Goal: Check status

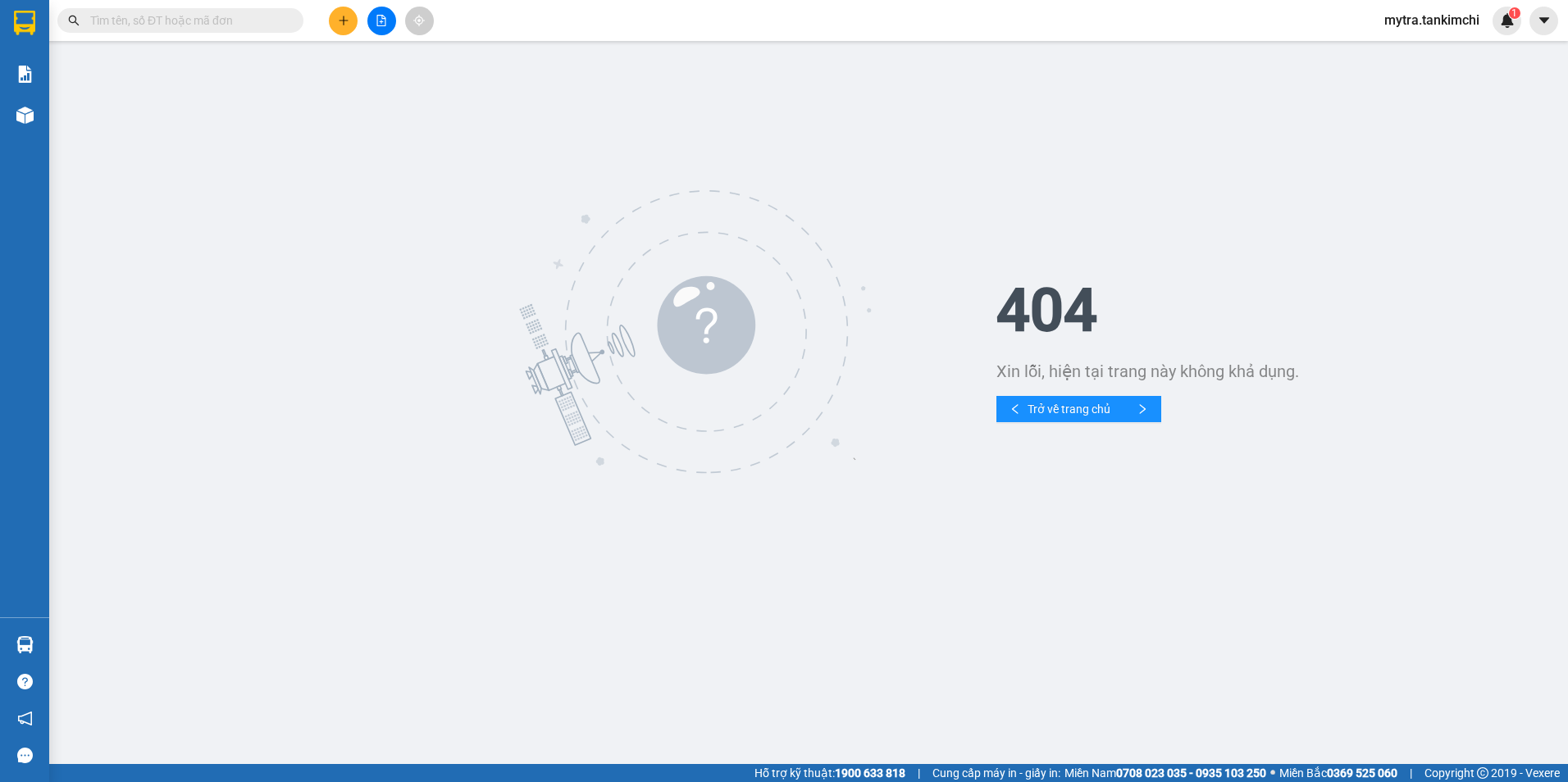
drag, startPoint x: 246, startPoint y: 17, endPoint x: 267, endPoint y: 31, distance: 25.2
click at [265, 31] on span at bounding box center [180, 20] width 246 height 25
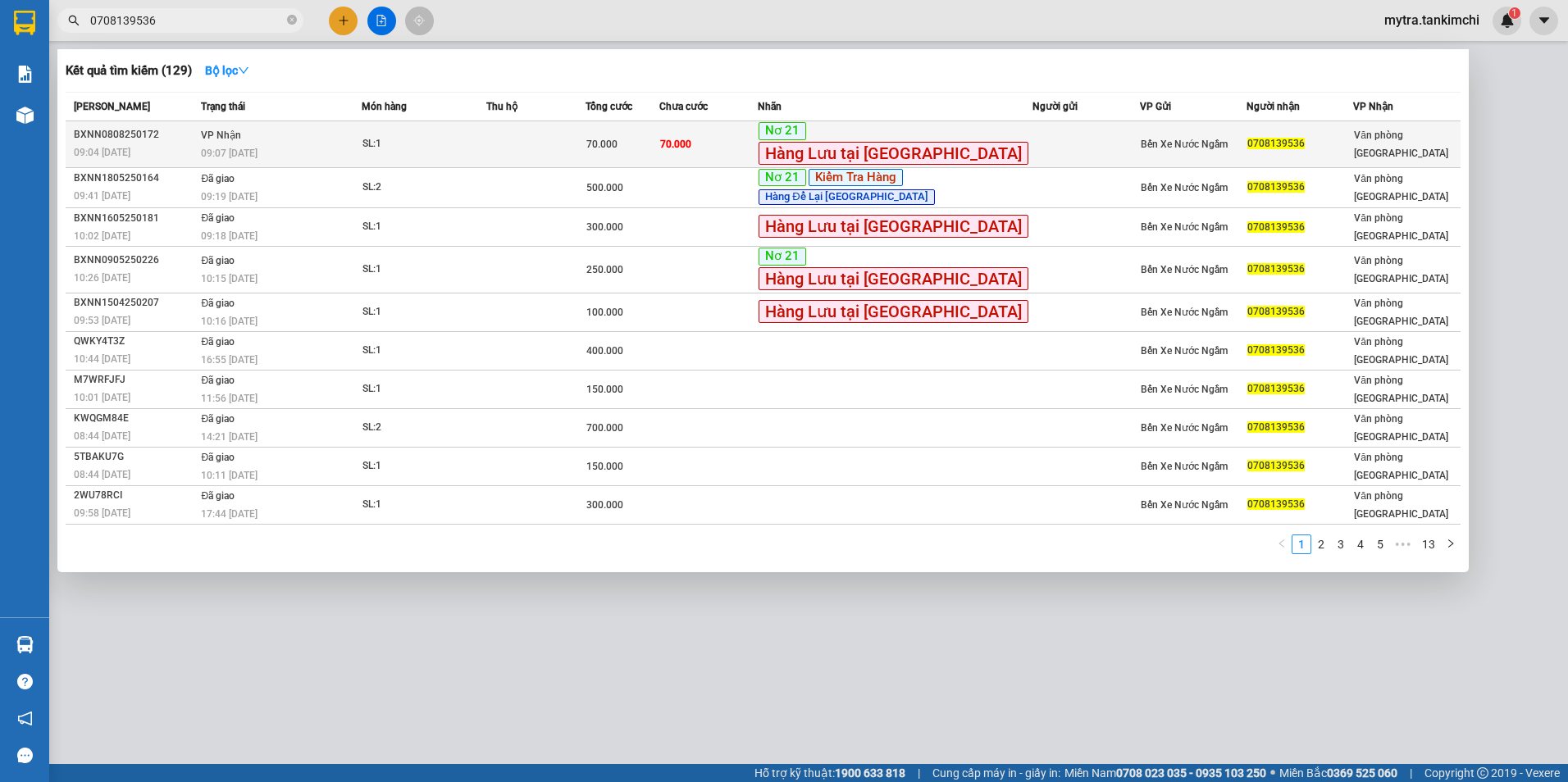
type input "0708139536"
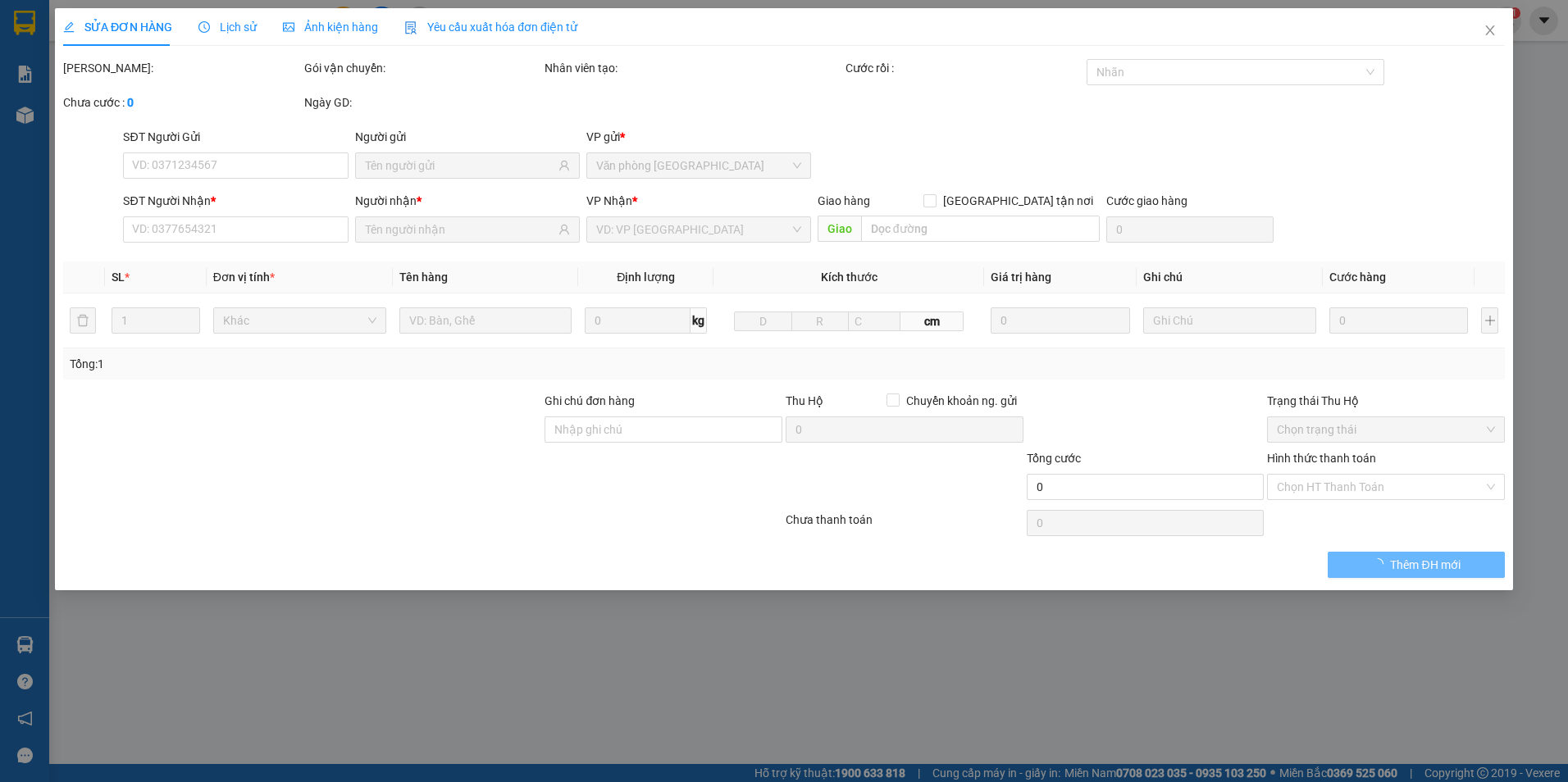
type input "0708139536"
type input "70.000"
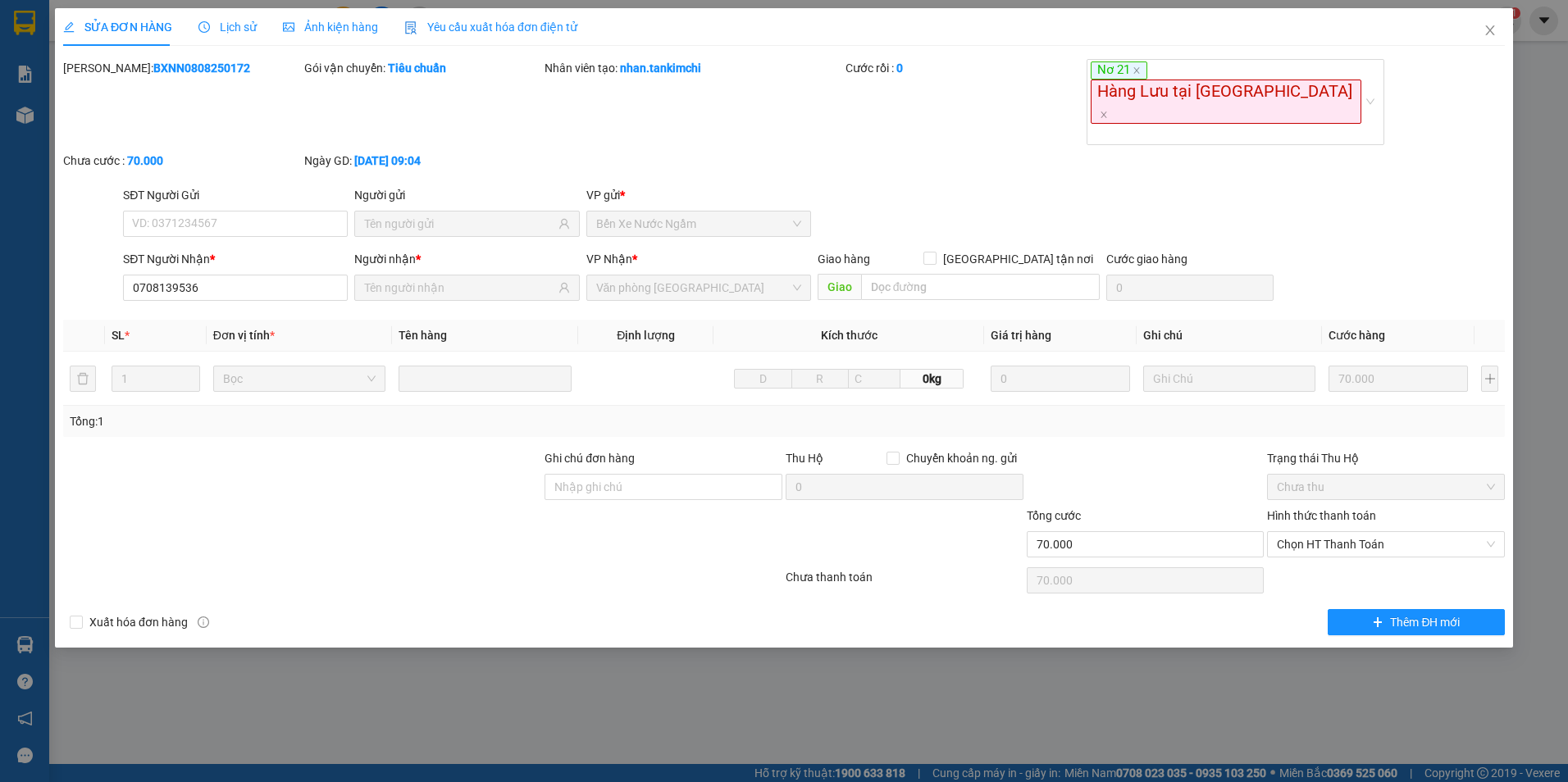
click at [222, 26] on span "Lịch sử" at bounding box center [228, 27] width 59 height 13
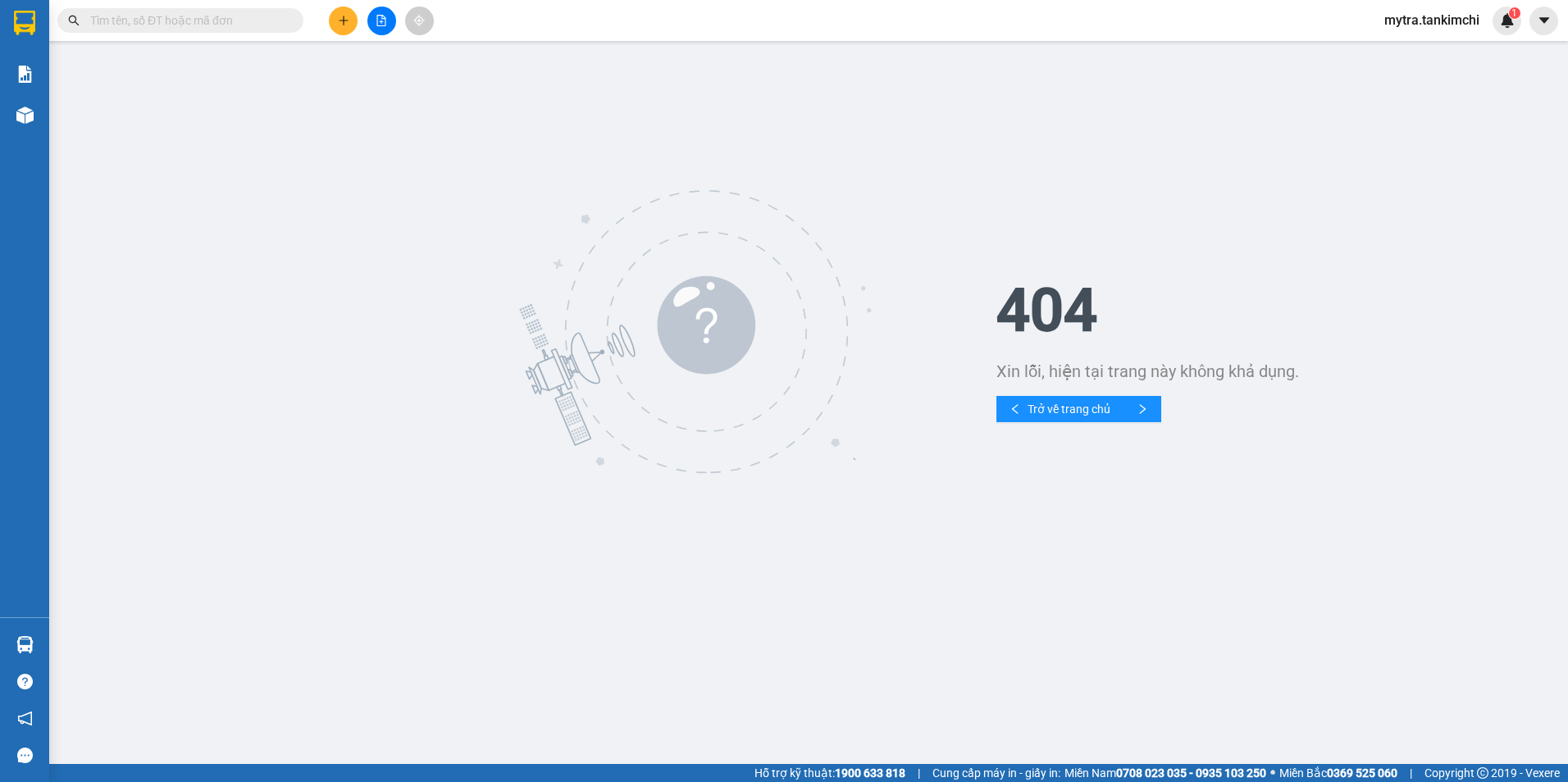
click at [264, 23] on input "text" at bounding box center [187, 20] width 193 height 18
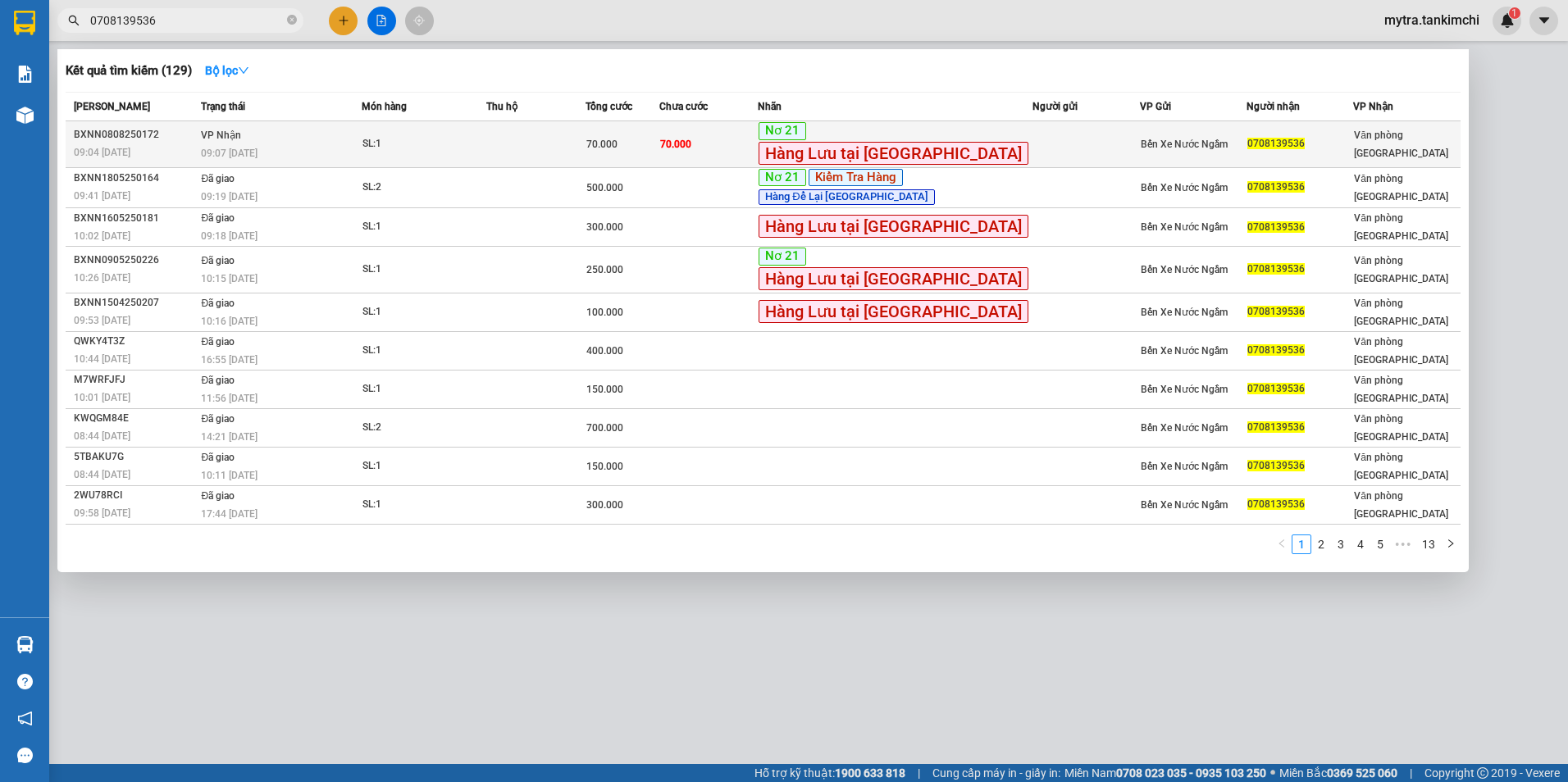
type input "0708139536"
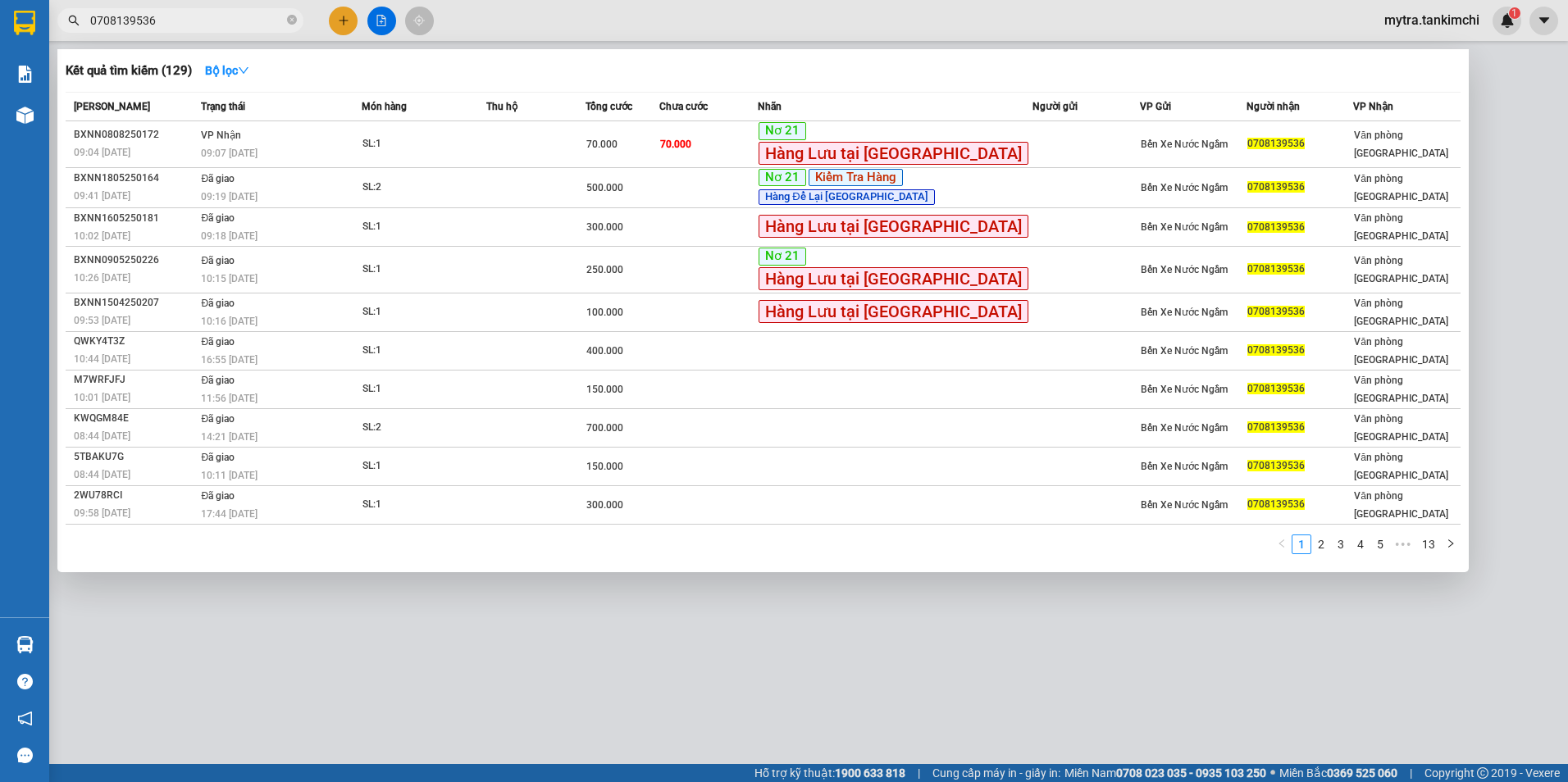
click at [169, 141] on div "BXNN0808250172" at bounding box center [135, 134] width 122 height 17
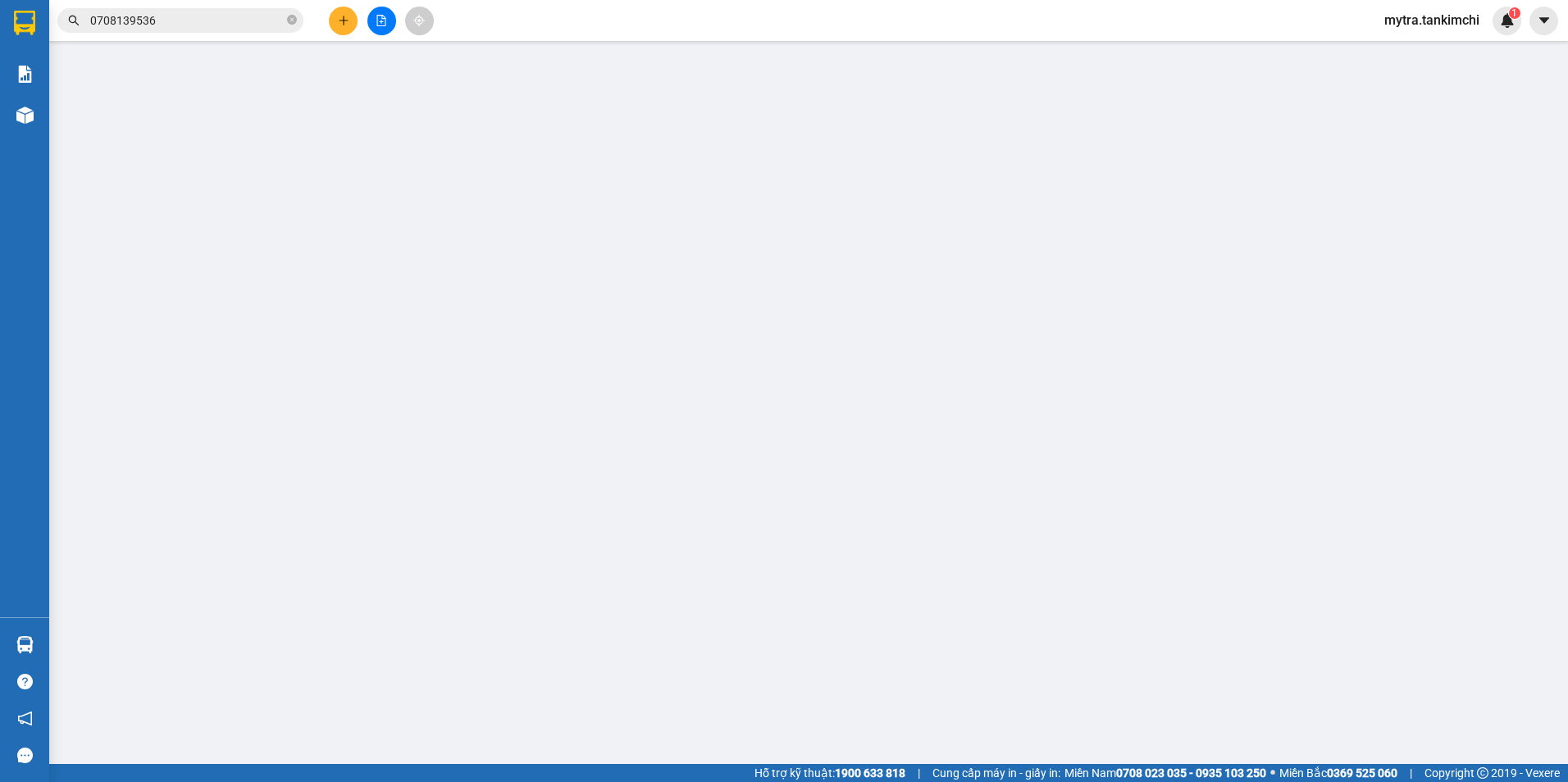
type input "0708139536"
type input "70.000"
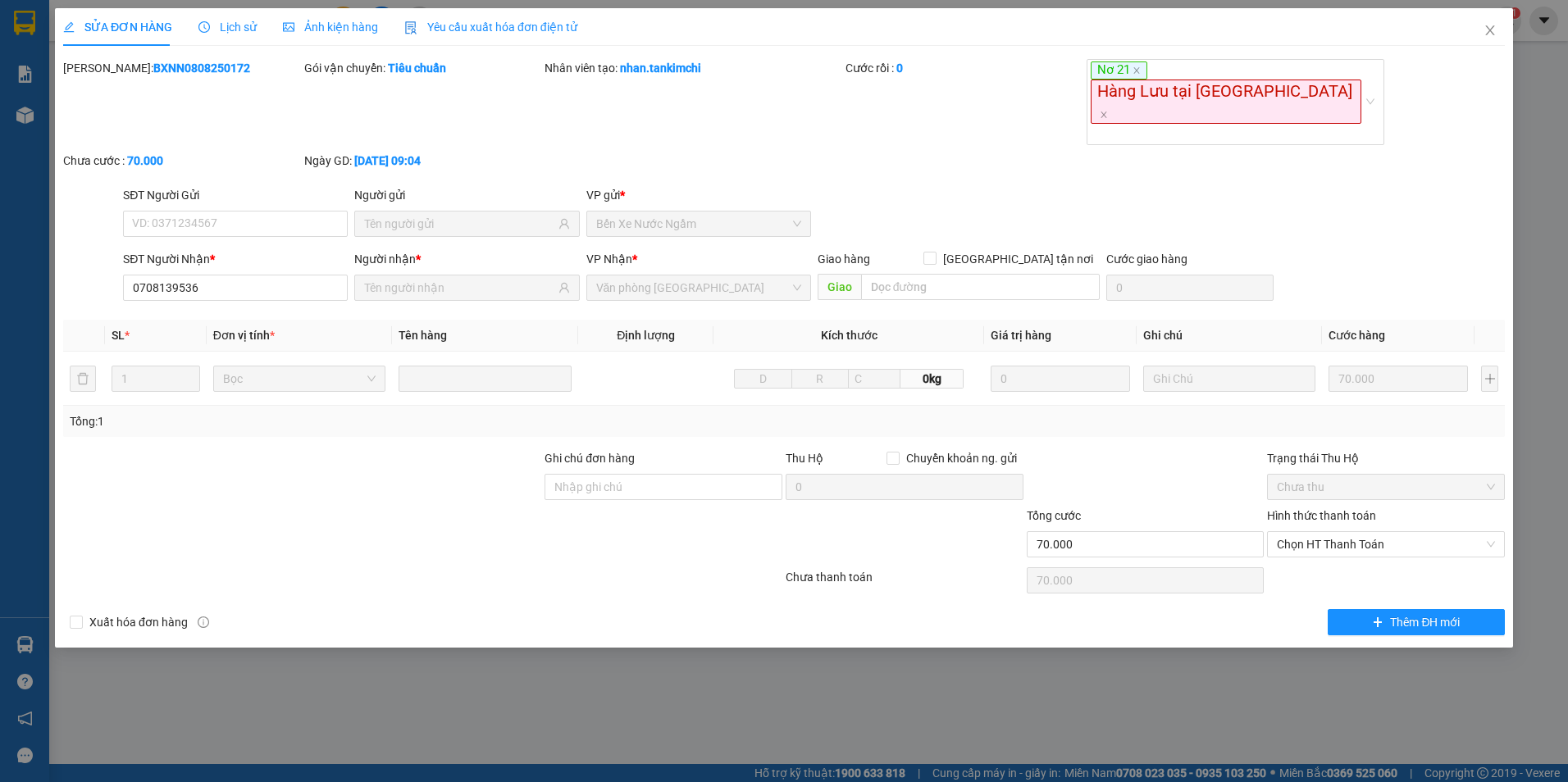
click at [221, 20] on span "Lịch sử" at bounding box center [228, 27] width 59 height 13
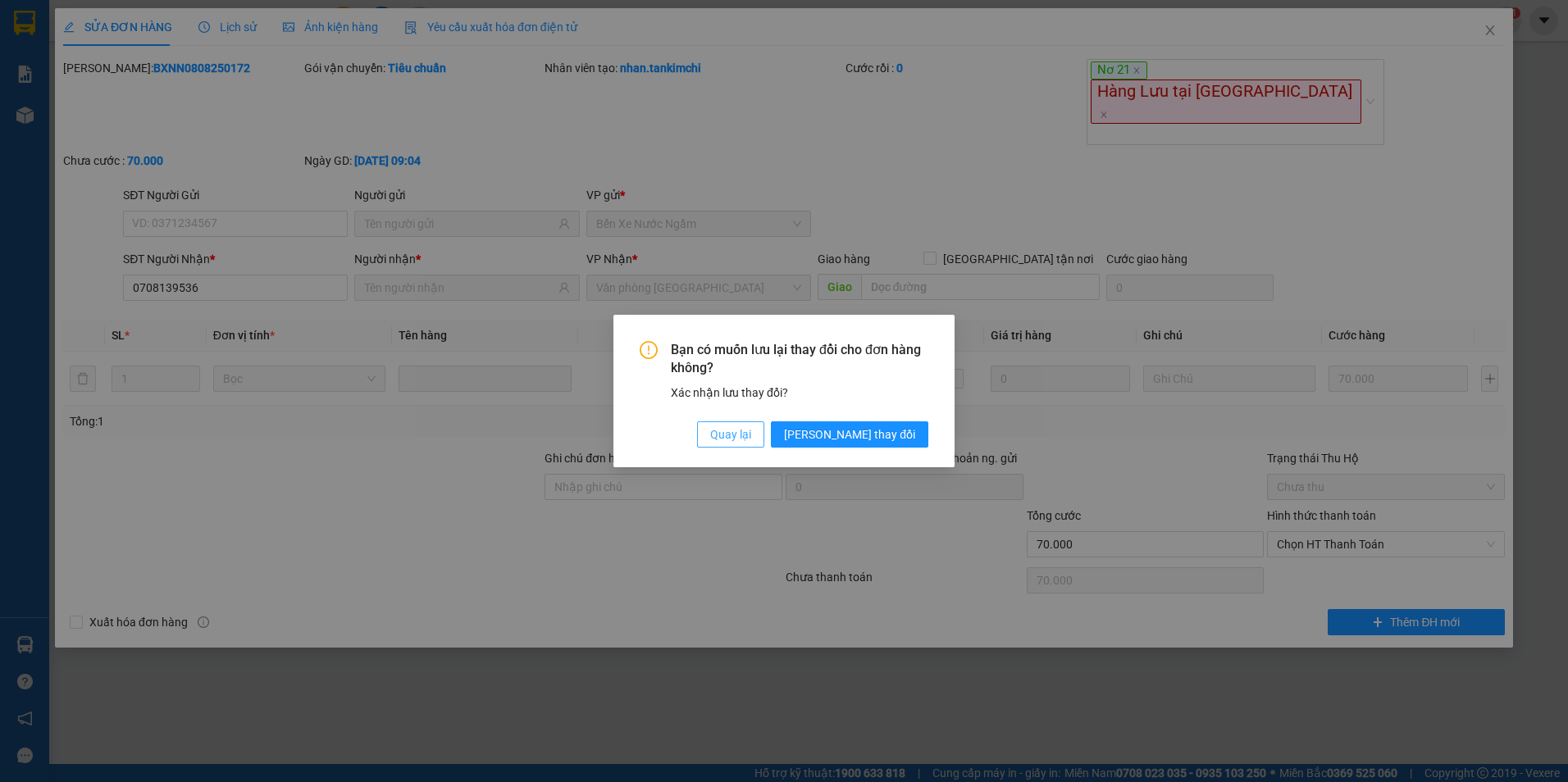
click at [751, 436] on span "Quay lại" at bounding box center [731, 434] width 41 height 18
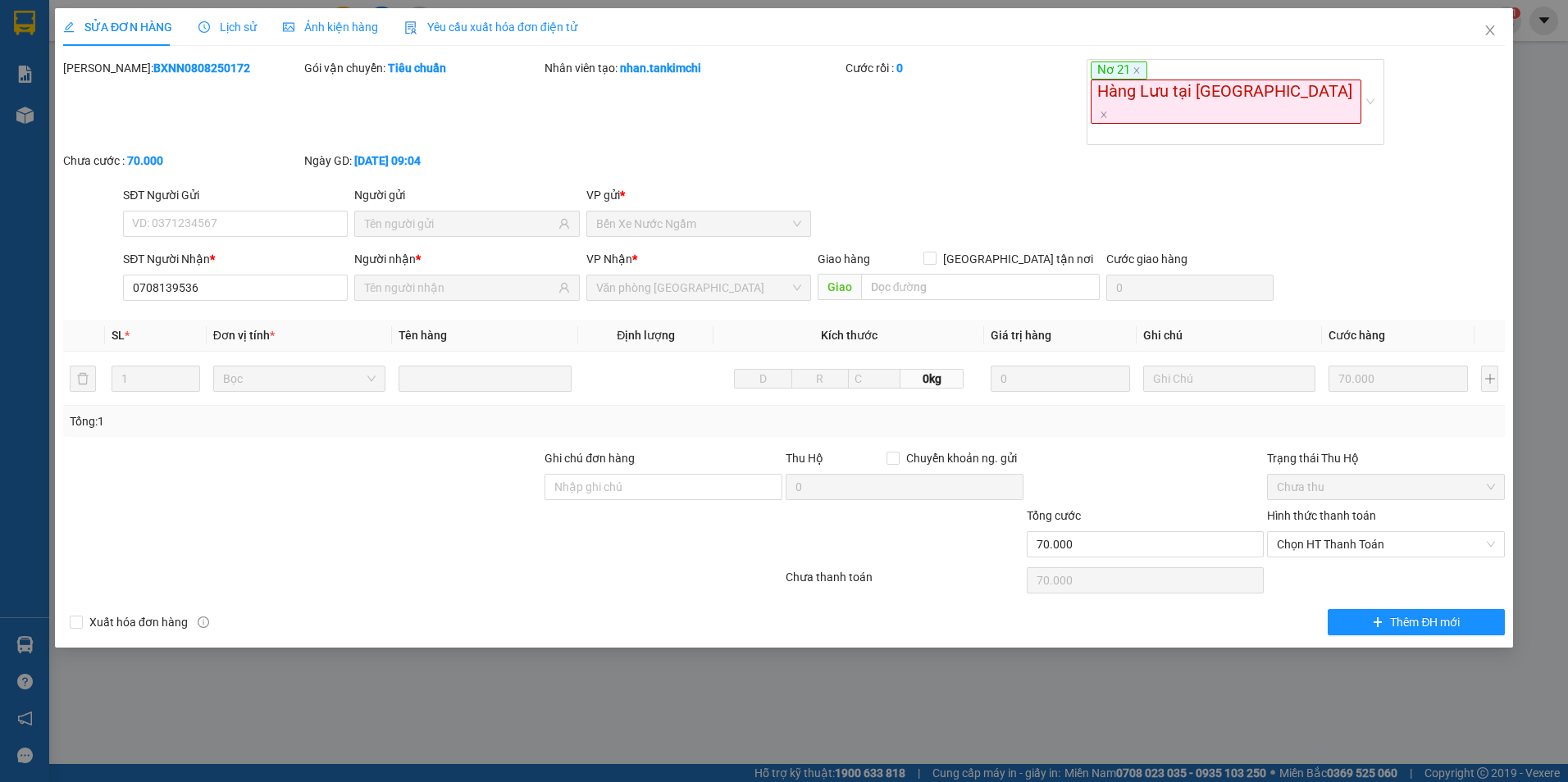
click at [240, 21] on span "Lịch sử" at bounding box center [228, 27] width 59 height 13
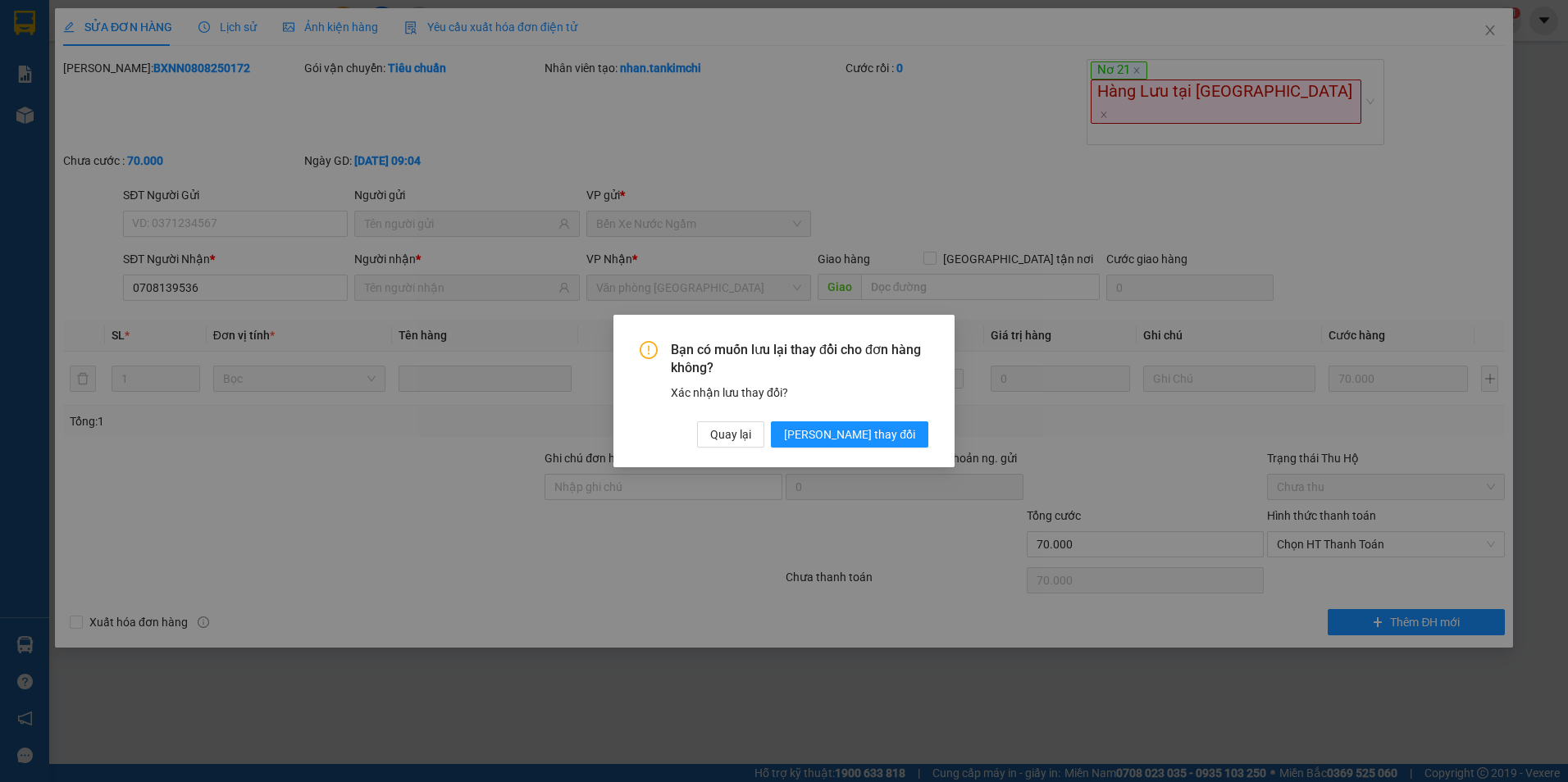
click at [804, 449] on div "Bạn có muốn lưu lại thay đổi cho đơn hàng không? Xác nhận lưu thay đổi? Quay lạ…" at bounding box center [784, 391] width 341 height 153
click at [1494, 29] on div "Bạn có muốn lưu lại thay đổi cho đơn hàng không? Xác nhận lưu thay đổi? Quay lạ…" at bounding box center [784, 391] width 1568 height 782
click at [751, 438] on span "Quay lại" at bounding box center [731, 434] width 41 height 18
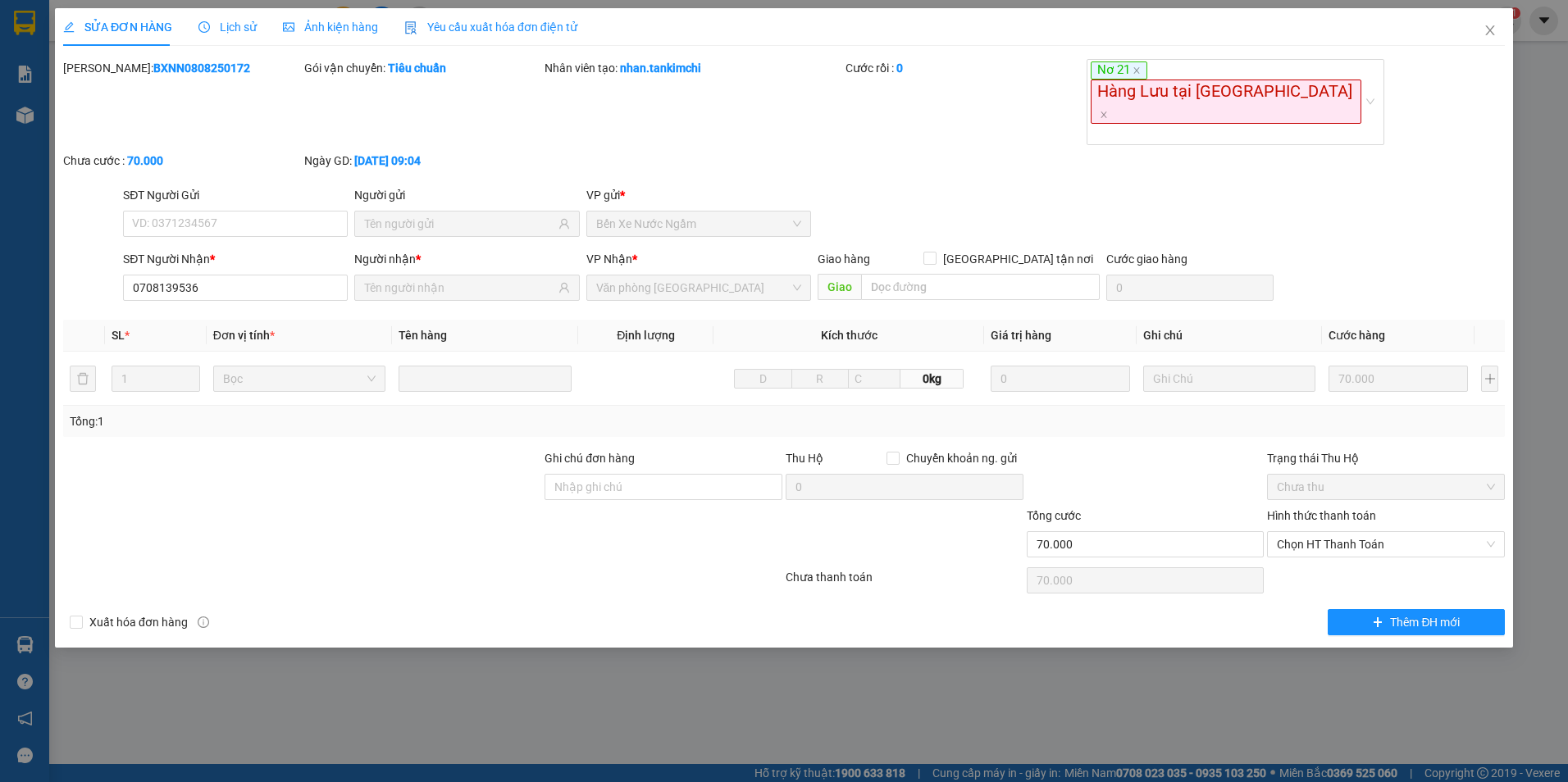
drag, startPoint x: 833, startPoint y: 110, endPoint x: 600, endPoint y: 26, distance: 247.7
click at [833, 103] on div "[PERSON_NAME]: BXNN0808250172 Gói vận chuyển: Tiêu chuẩn Nhân viên tạo: nhan.ta…" at bounding box center [783, 122] width 1445 height 127
click at [221, 23] on span "Lịch sử" at bounding box center [228, 27] width 59 height 13
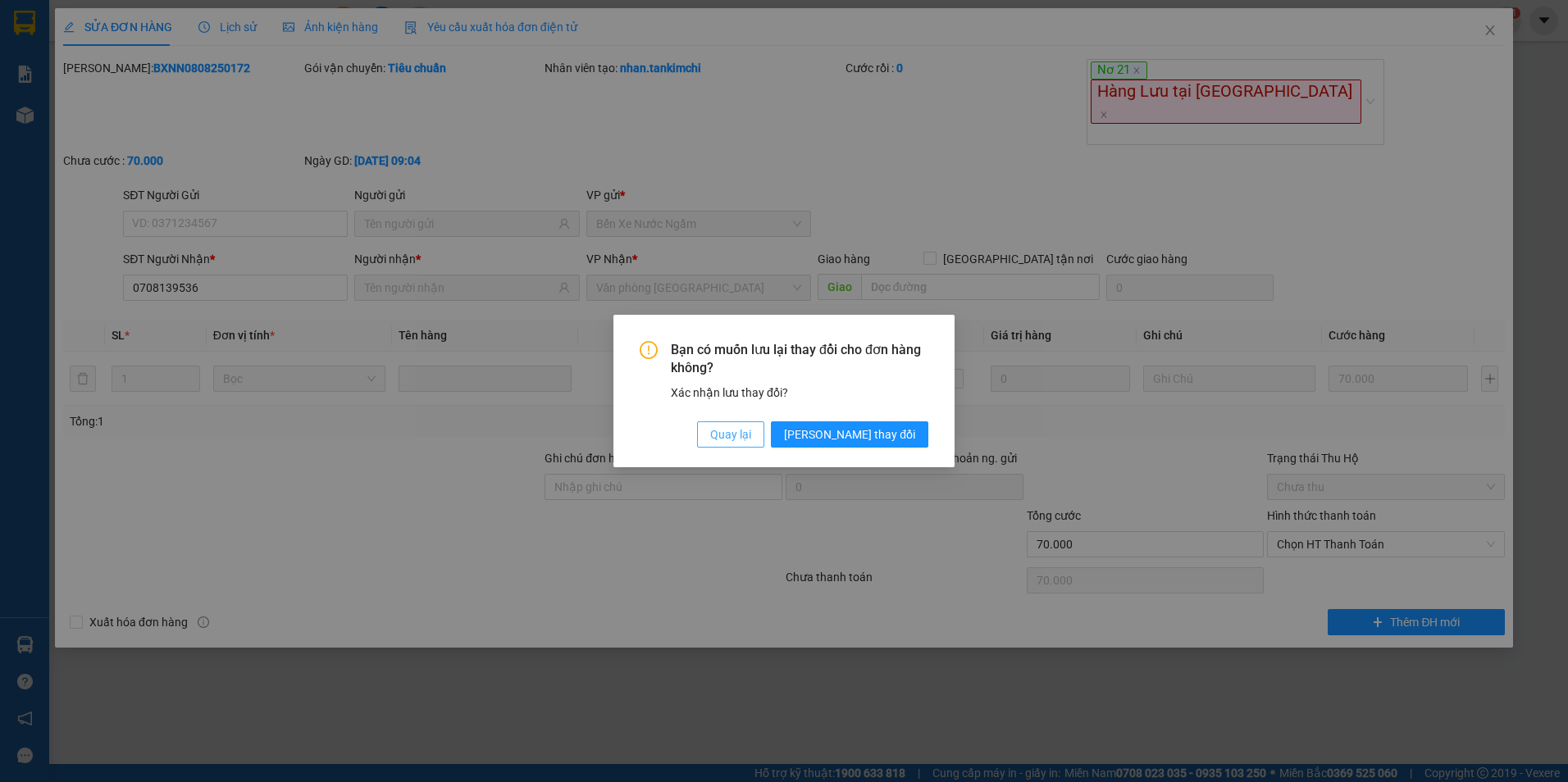
click at [751, 426] on span "Quay lại" at bounding box center [731, 434] width 41 height 18
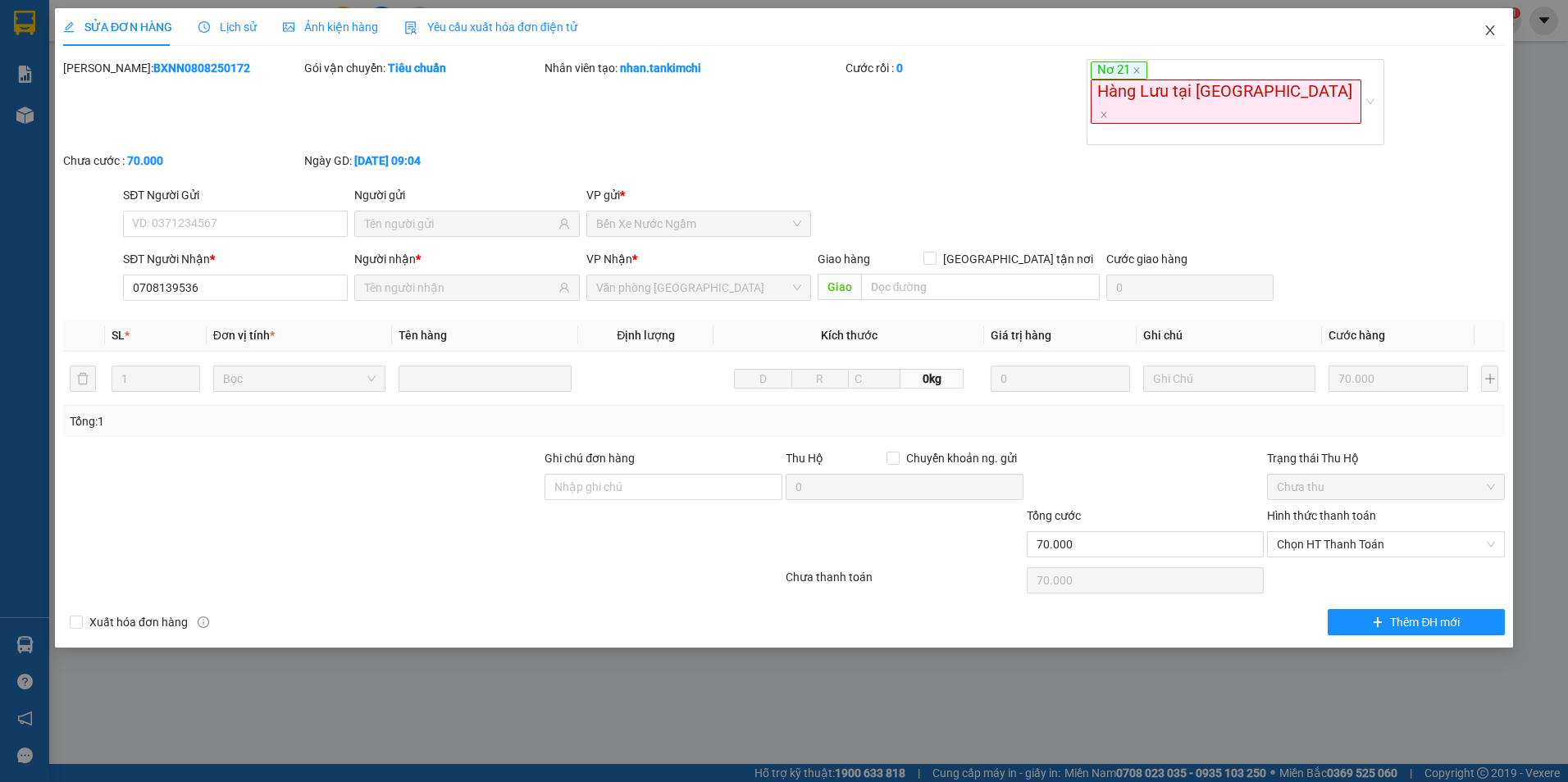
click at [1487, 35] on icon "close" at bounding box center [1490, 30] width 9 height 10
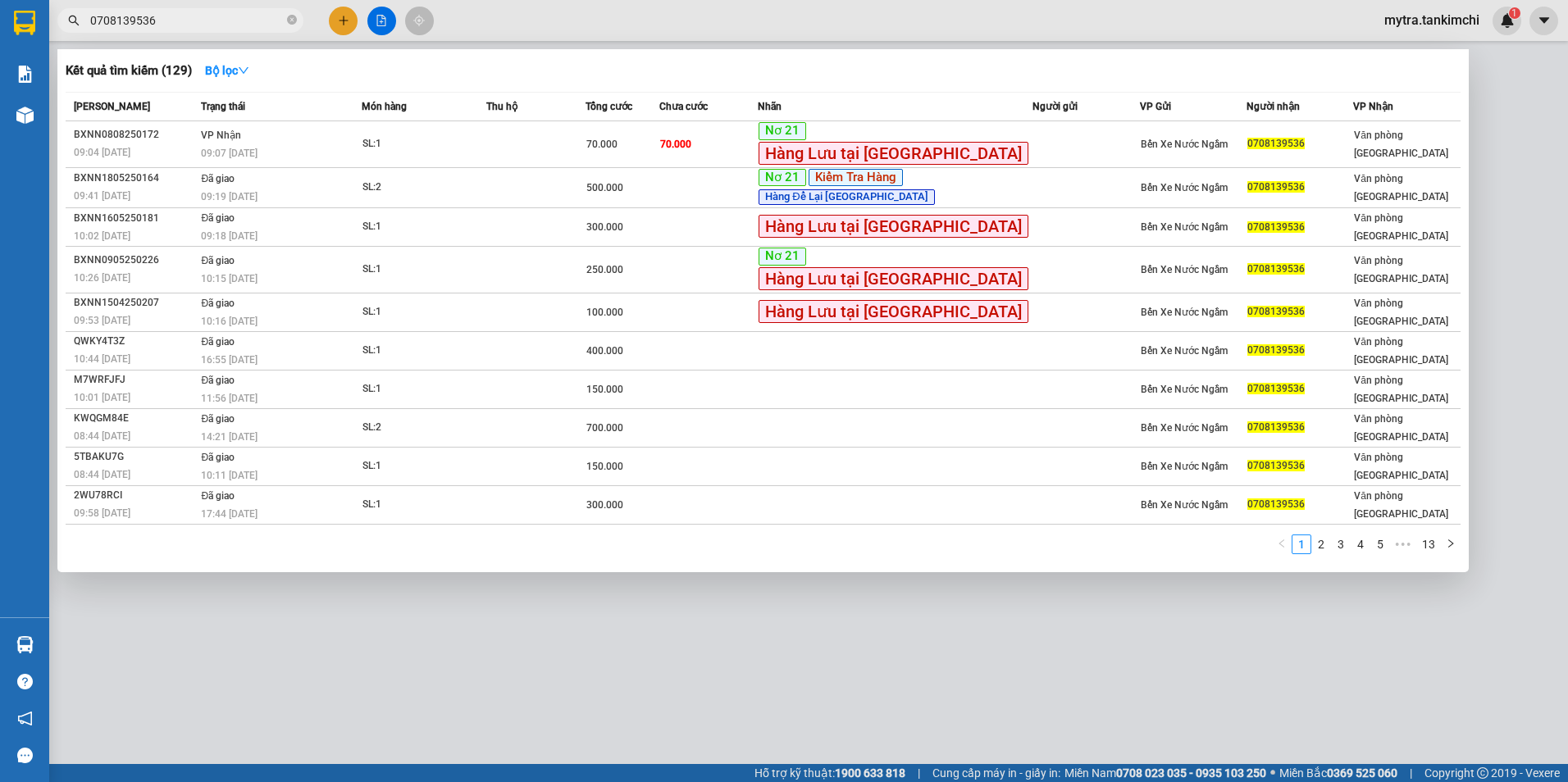
click at [215, 18] on input "0708139536" at bounding box center [187, 20] width 193 height 18
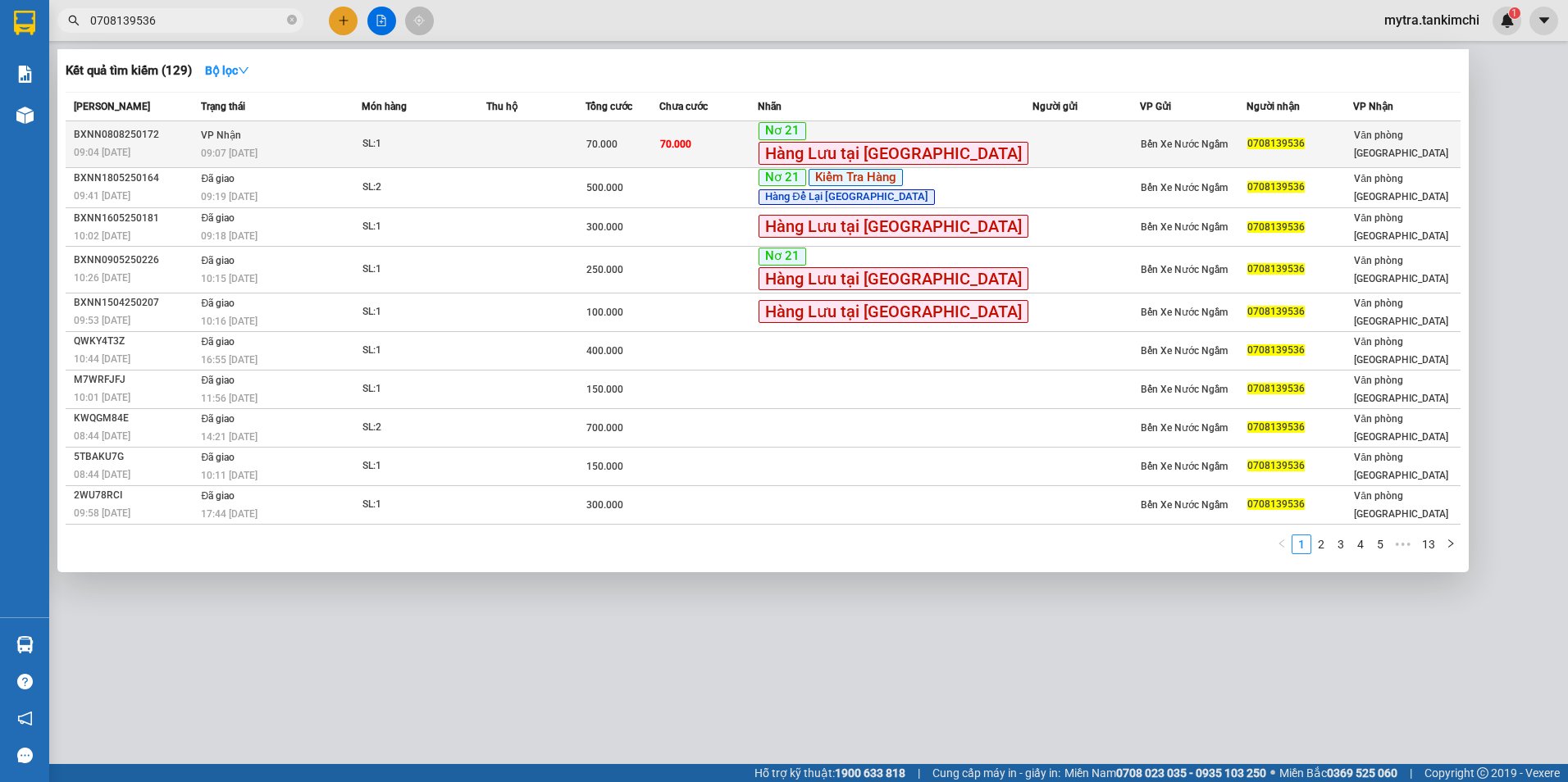
click at [903, 151] on span "Hàng Lưu tại [GEOGRAPHIC_DATA]" at bounding box center [893, 153] width 270 height 23
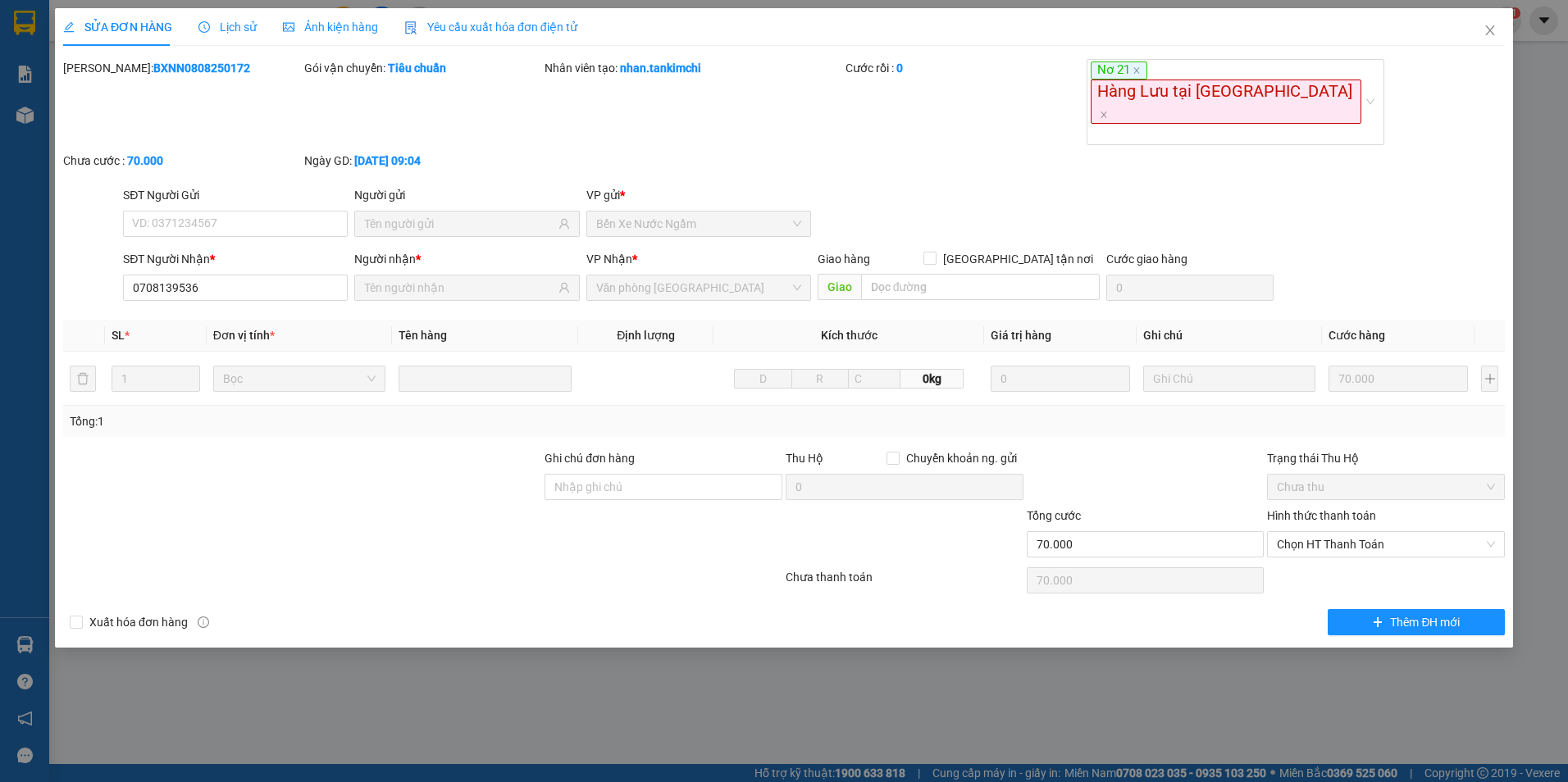
click at [247, 27] on span "Lịch sử" at bounding box center [228, 27] width 59 height 13
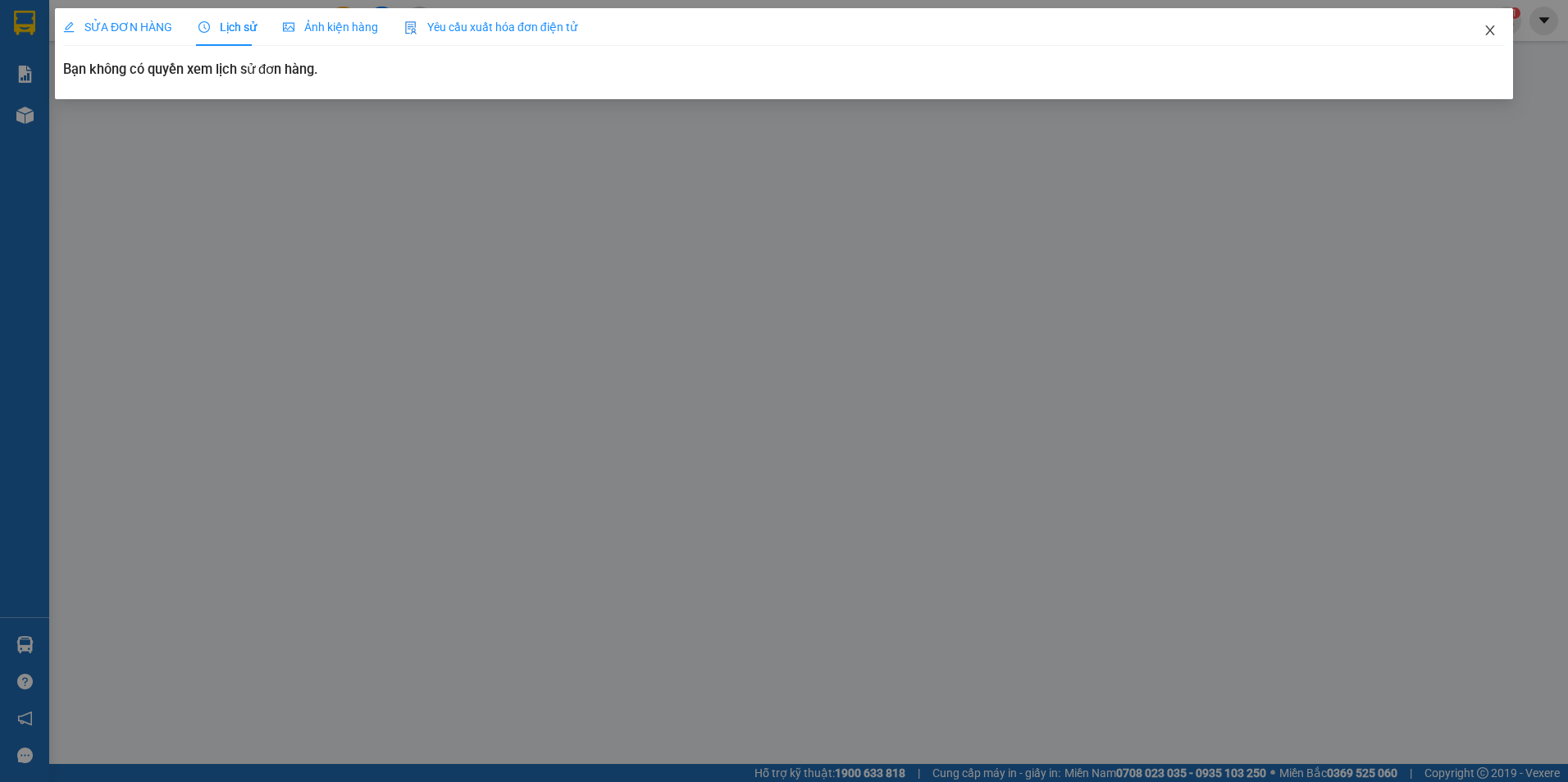
click at [1487, 30] on icon "close" at bounding box center [1490, 30] width 13 height 13
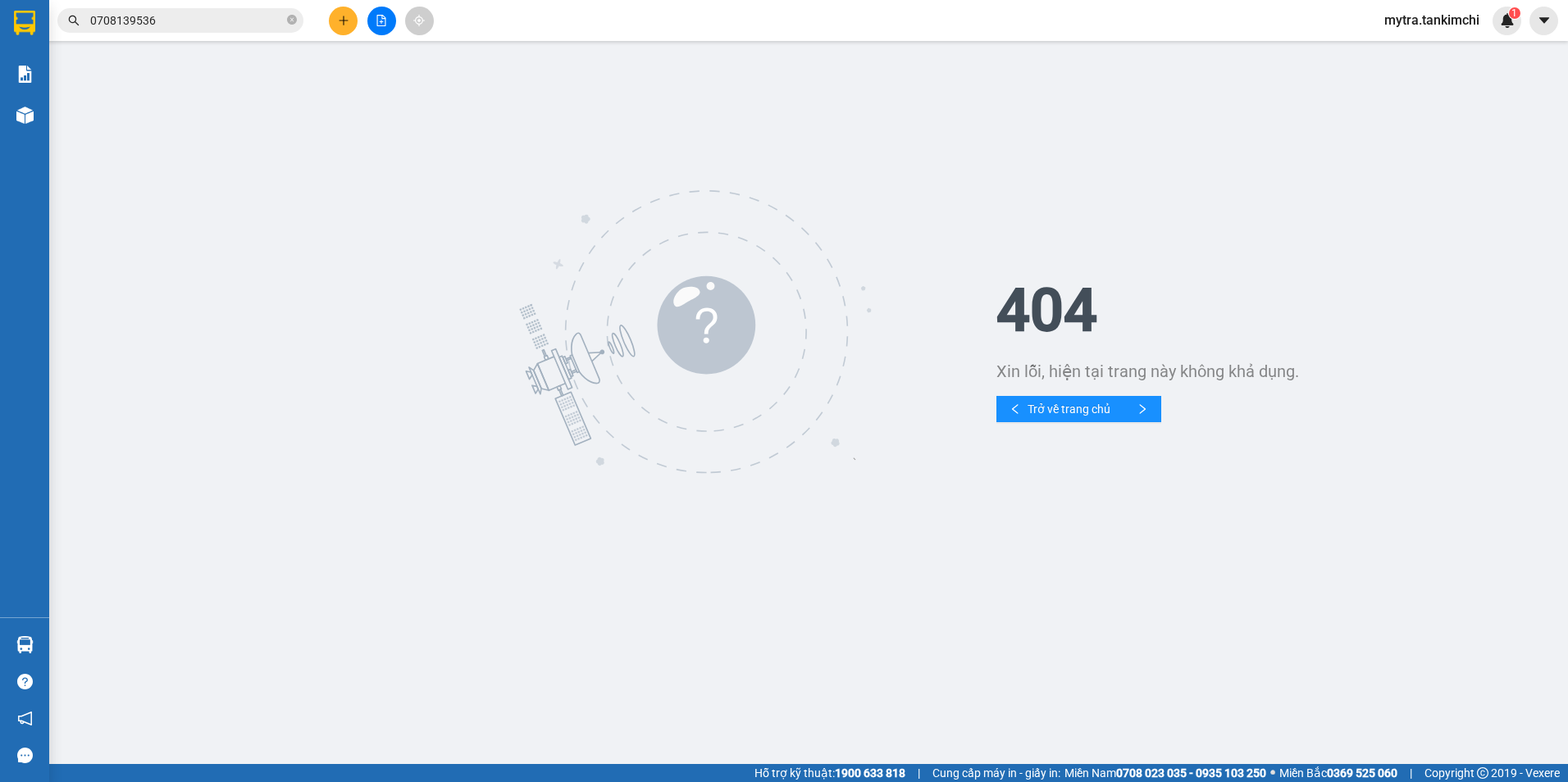
click at [1346, 242] on div "404 Xin lỗi, hiện tại trang này không khả dụng. Trở về trang chủ" at bounding box center [1278, 332] width 563 height 180
